Goal: Information Seeking & Learning: Learn about a topic

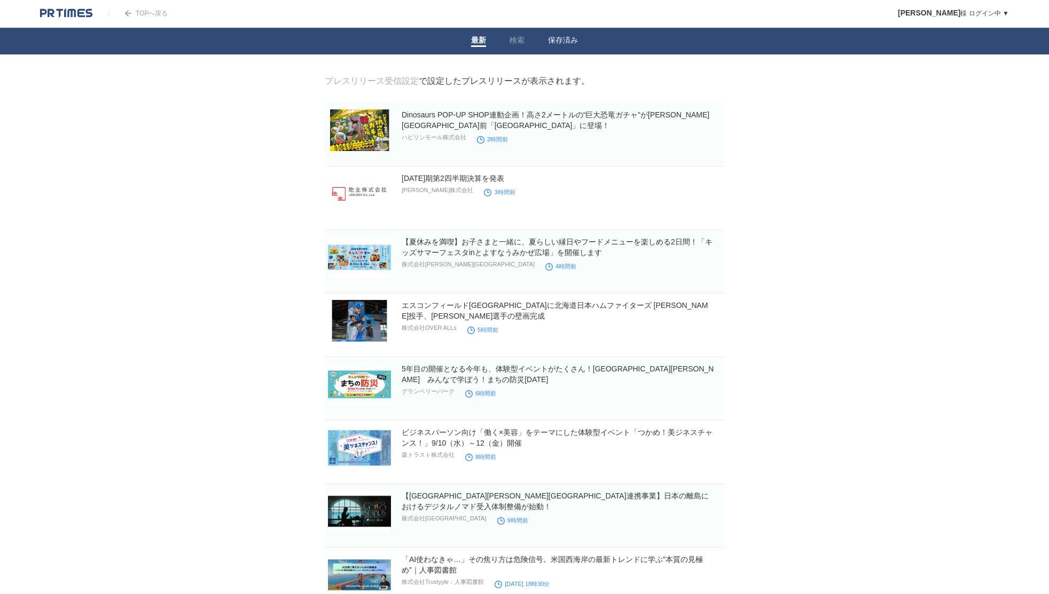
click at [555, 37] on link "保存済み" at bounding box center [563, 41] width 30 height 11
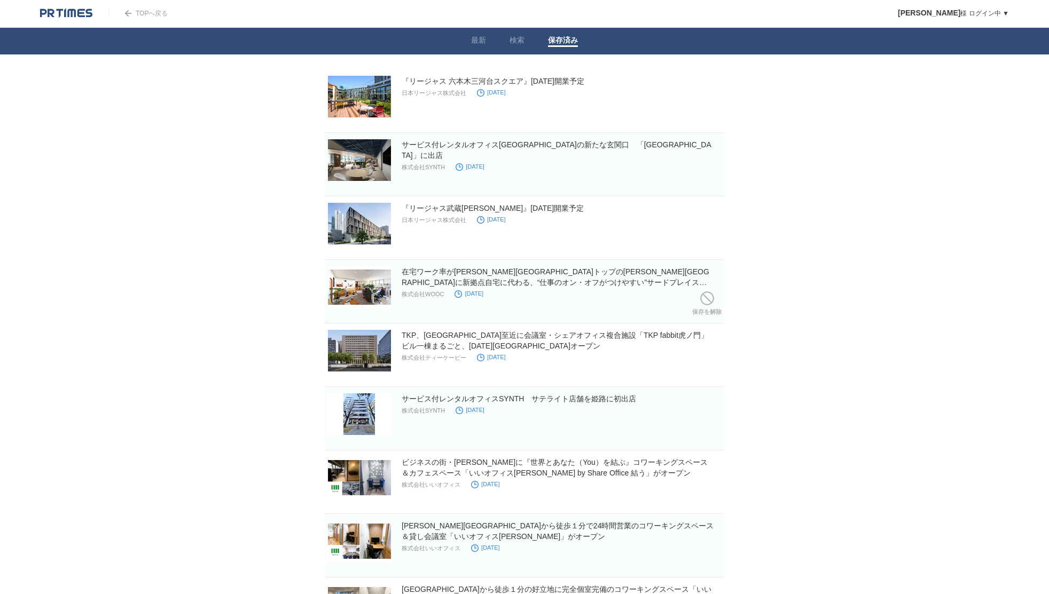
click at [604, 293] on div "在宅ワーク率が川崎市トップの中原区に新拠点自宅に代わる、“仕事のオン・オフがつけやすい”サードプレイス「BIZcomfort元住吉」 2025年9月1日(月)…" at bounding box center [562, 284] width 320 height 35
click at [602, 276] on h2 "在宅ワーク率が川崎市トップの中原区に新拠点自宅に代わる、“仕事のオン・オフがつけやすい”サードプレイス「BIZcomfort元住吉」 2025年9月1日(月)…" at bounding box center [562, 277] width 320 height 21
click at [602, 265] on section "在宅ワーク率が川崎市トップの中原区に新拠点自宅に代わる、“仕事のオン・オフがつけやすい”サードプレイス「BIZcomfort元住吉」 2025年9月1日(月)…" at bounding box center [525, 292] width 400 height 64
click at [601, 271] on link "在宅ワーク率が川崎市トップの中原区に新拠点自宅に代わる、“仕事のオン・オフがつけやすい”サードプレイス「BIZcomfort元住吉」 2025年9月1日(月)…" at bounding box center [558, 283] width 312 height 30
click at [865, 252] on body "TOPへ戻る 土屋 様 ログイン中 ▼ プレスリリース受信設定 フォロー 除外リスト アカウント設定 閲覧履歴 退会手続き PR TIMESサイトへ戻る ログ…" at bounding box center [524, 347] width 1049 height 695
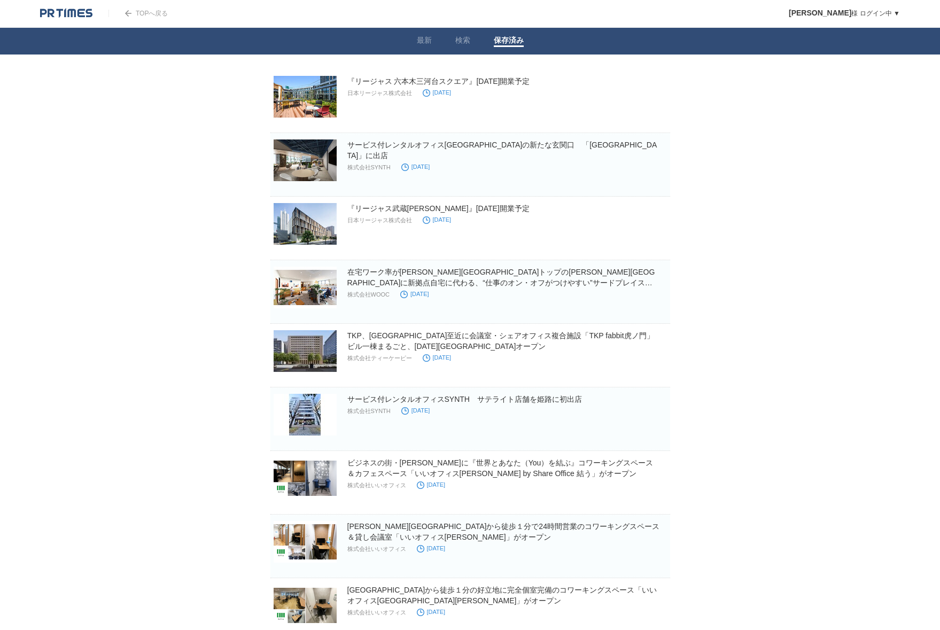
click at [73, 337] on body "TOPへ戻る 土屋 様 ログイン中 ▼ プレスリリース受信設定 フォロー 除外リスト アカウント設定 閲覧履歴 退会手続き PR TIMESサイトへ戻る ログ…" at bounding box center [470, 347] width 940 height 695
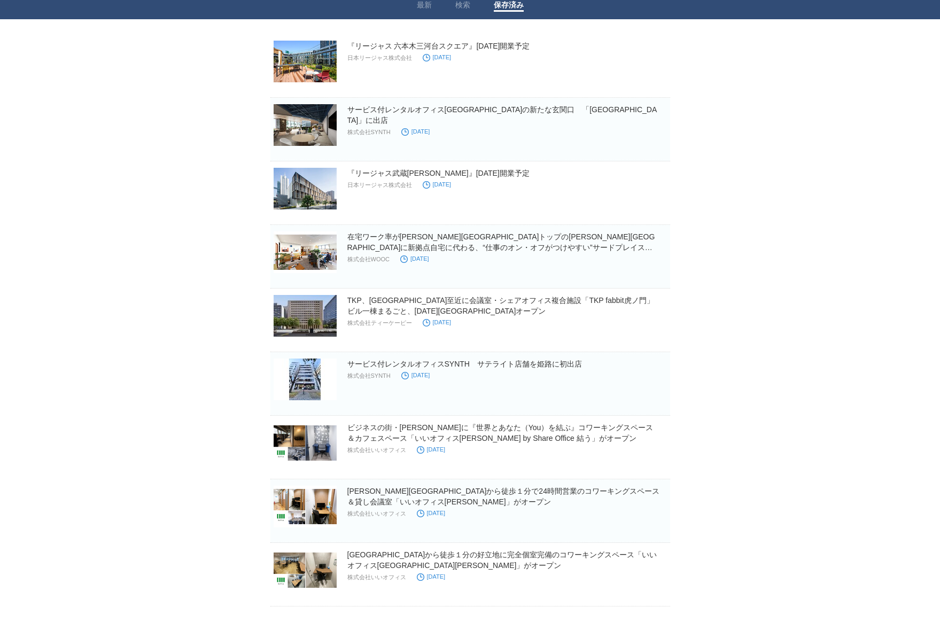
scroll to position [65, 0]
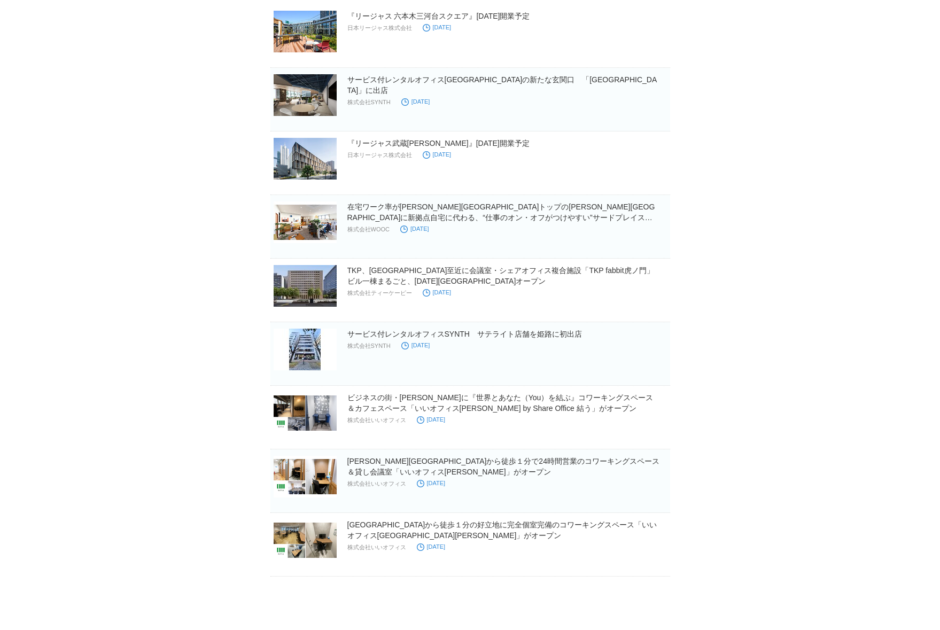
click at [78, 320] on body "TOPへ戻る 土屋 様 ログイン中 ▼ プレスリリース受信設定 フォロー 除外リスト アカウント設定 閲覧履歴 退会手続き PR TIMESサイトへ戻る ログ…" at bounding box center [470, 282] width 940 height 695
click at [81, 315] on body "TOPへ戻る 土屋 様 ログイン中 ▼ プレスリリース受信設定 フォロー 除外リスト アカウント設定 閲覧履歴 退会手続き PR TIMESサイトへ戻る ログ…" at bounding box center [470, 282] width 940 height 695
